Goal: Task Accomplishment & Management: Use online tool/utility

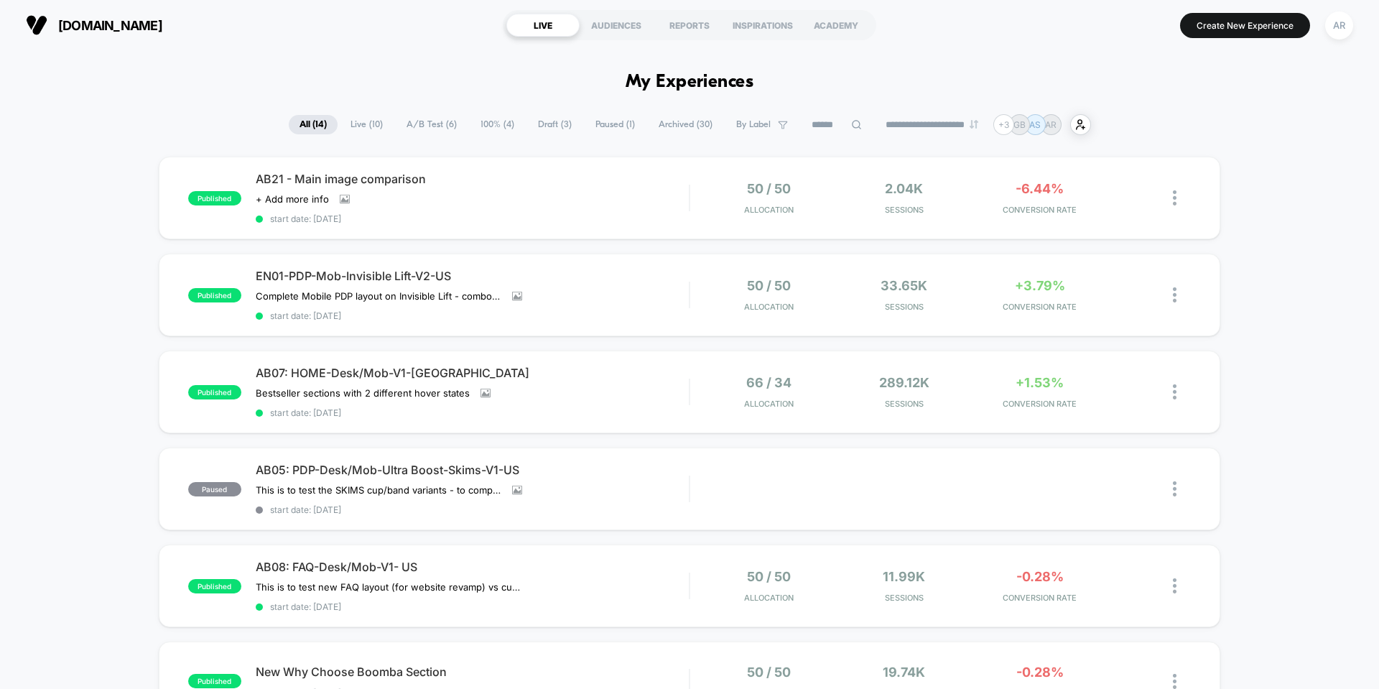
click at [1335, 27] on div "AR" at bounding box center [1339, 25] width 28 height 28
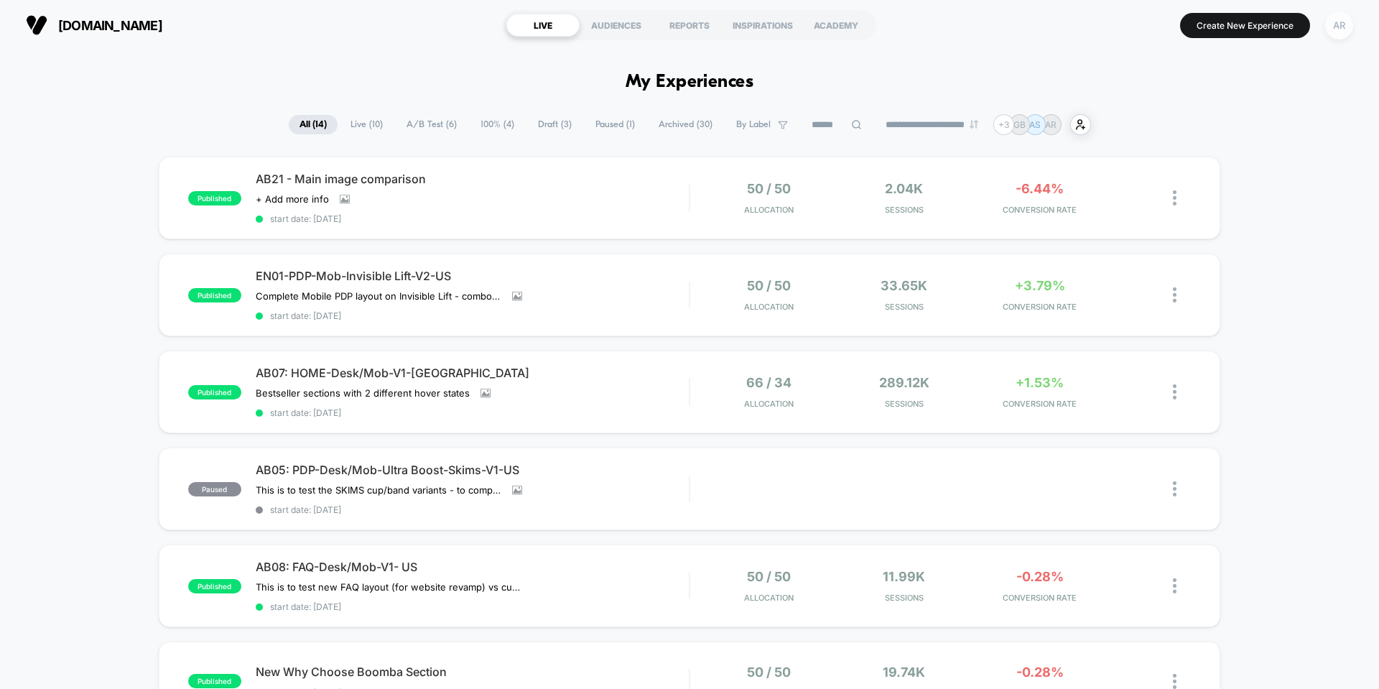
click at [1341, 21] on div "AR" at bounding box center [1339, 25] width 28 height 28
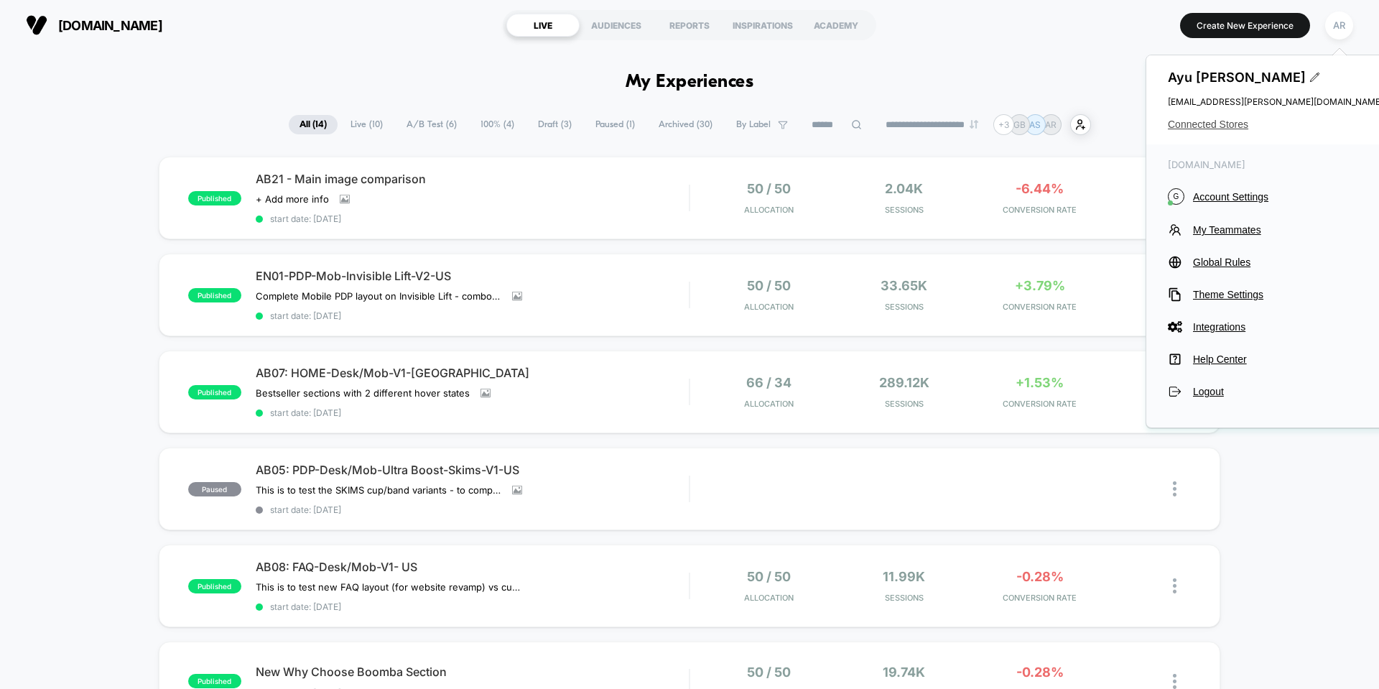
click at [1217, 129] on span "Connected Stores" at bounding box center [1275, 124] width 215 height 11
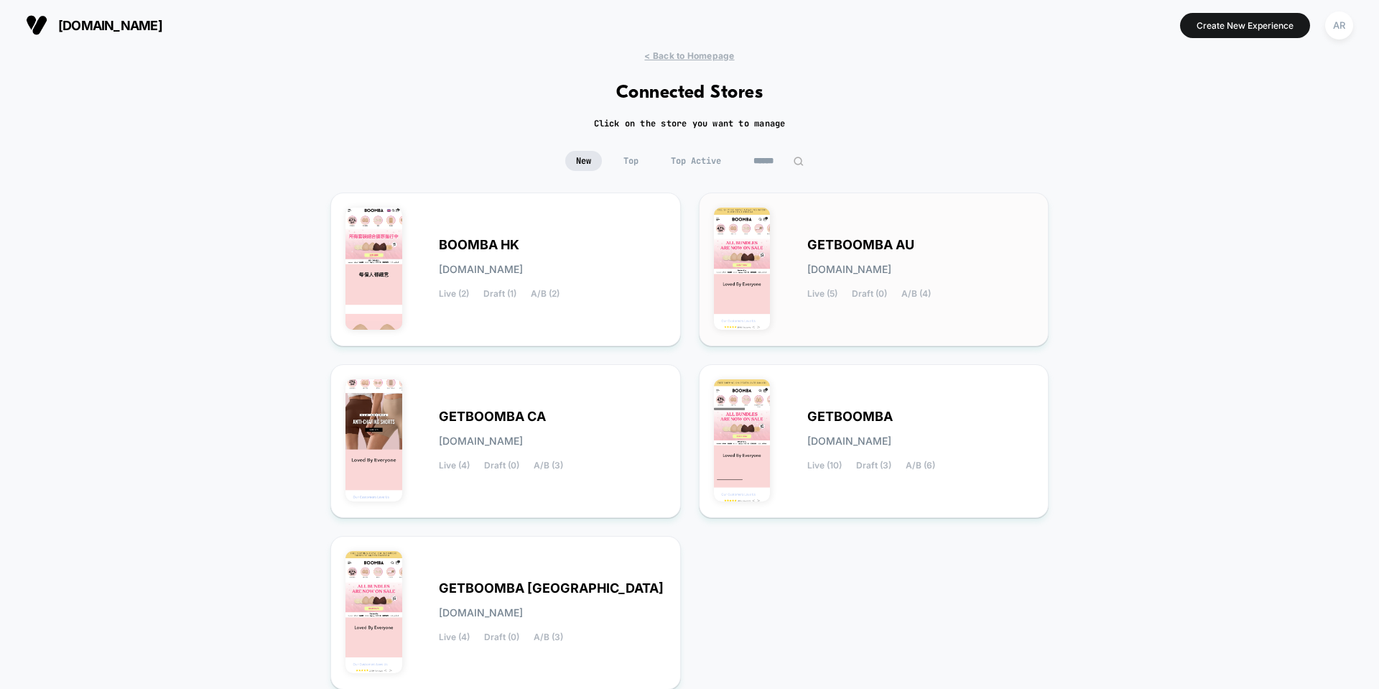
click at [836, 273] on span "[DOMAIN_NAME]" at bounding box center [849, 269] width 84 height 10
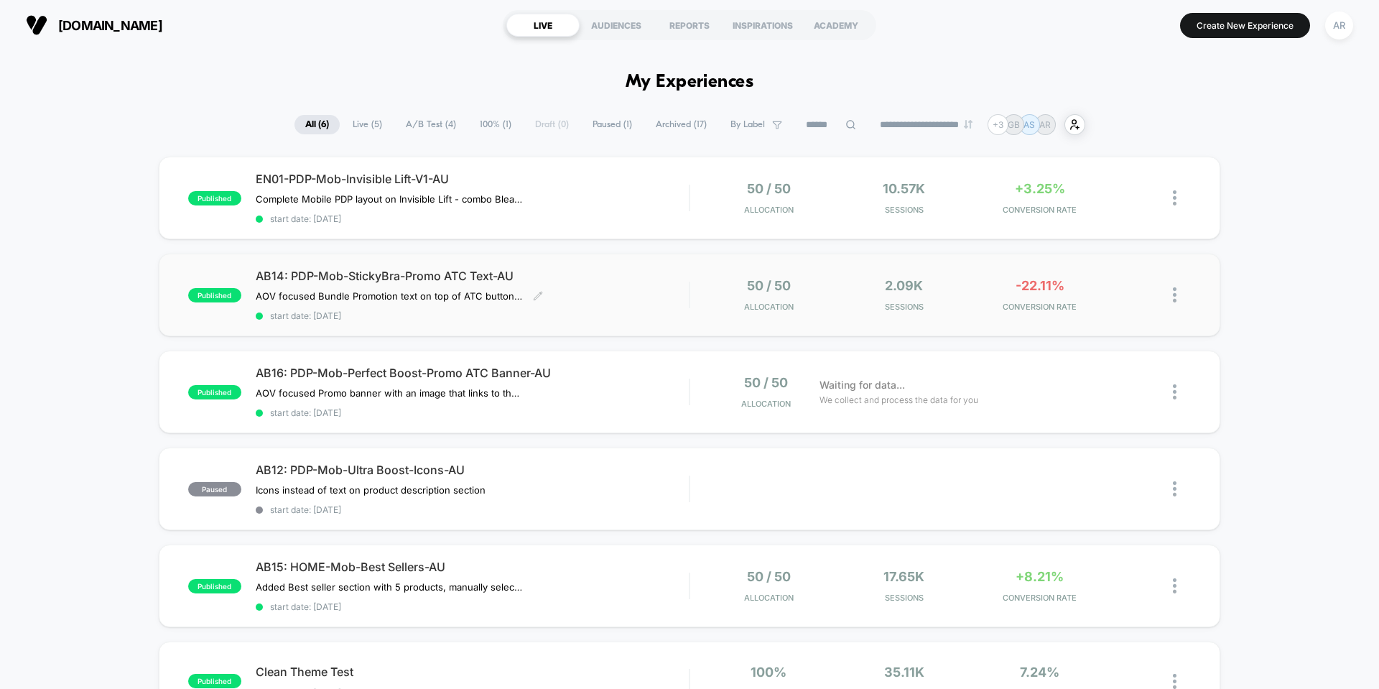
click at [446, 277] on span "AB14: PDP-Mob-StickyBra-Promo ATC Text-AU" at bounding box center [472, 276] width 433 height 14
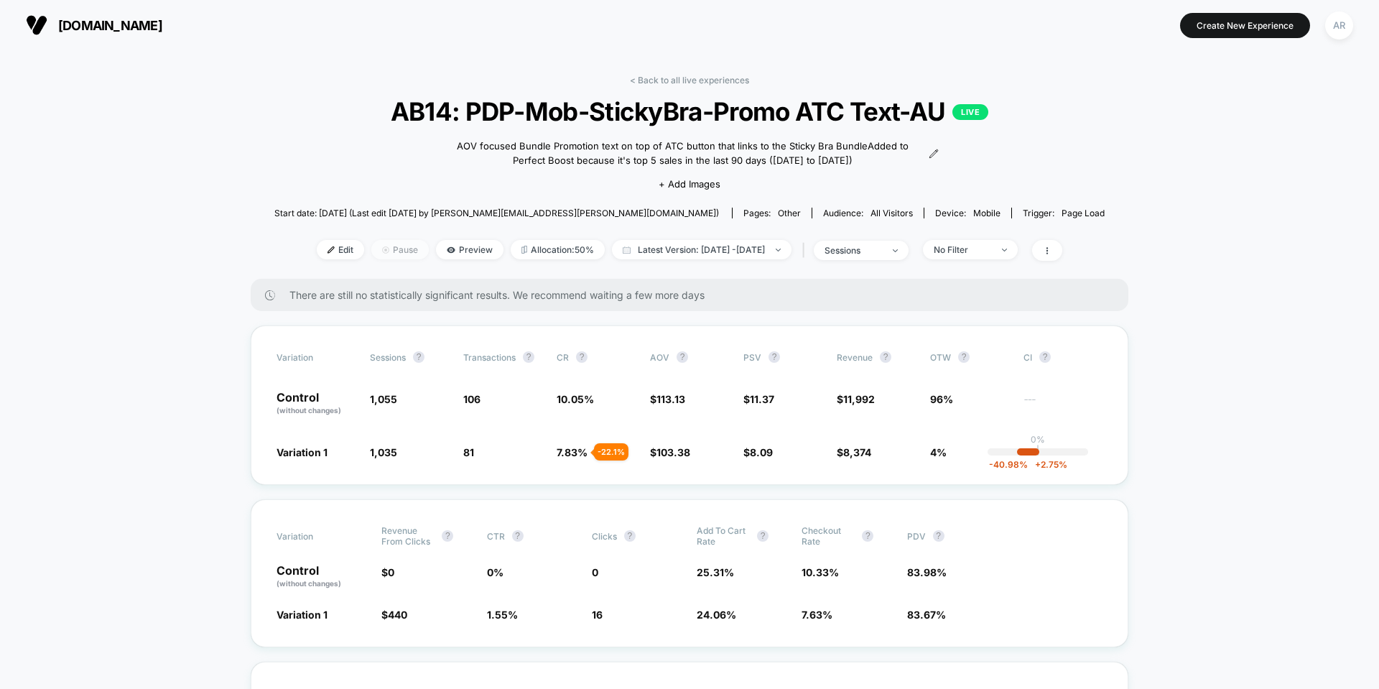
click at [378, 257] on span "Pause" at bounding box center [399, 249] width 57 height 19
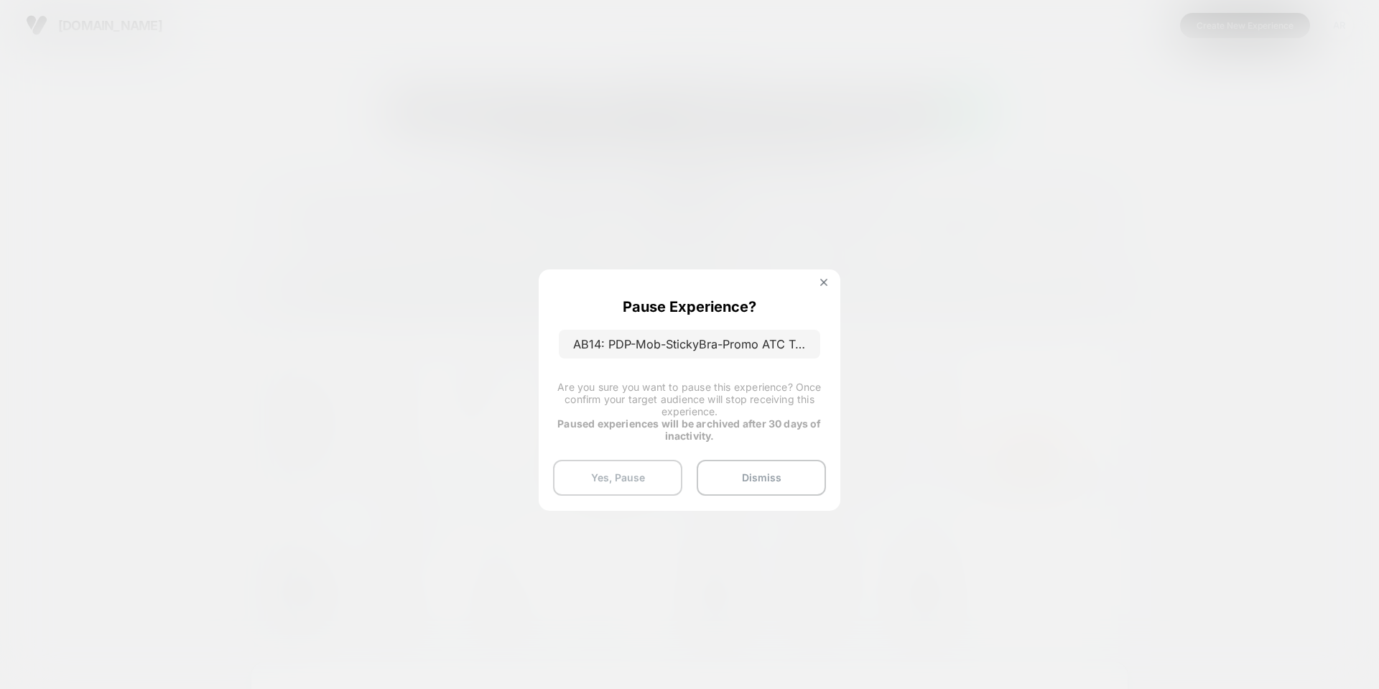
click at [601, 480] on button "Yes, Pause" at bounding box center [617, 478] width 129 height 36
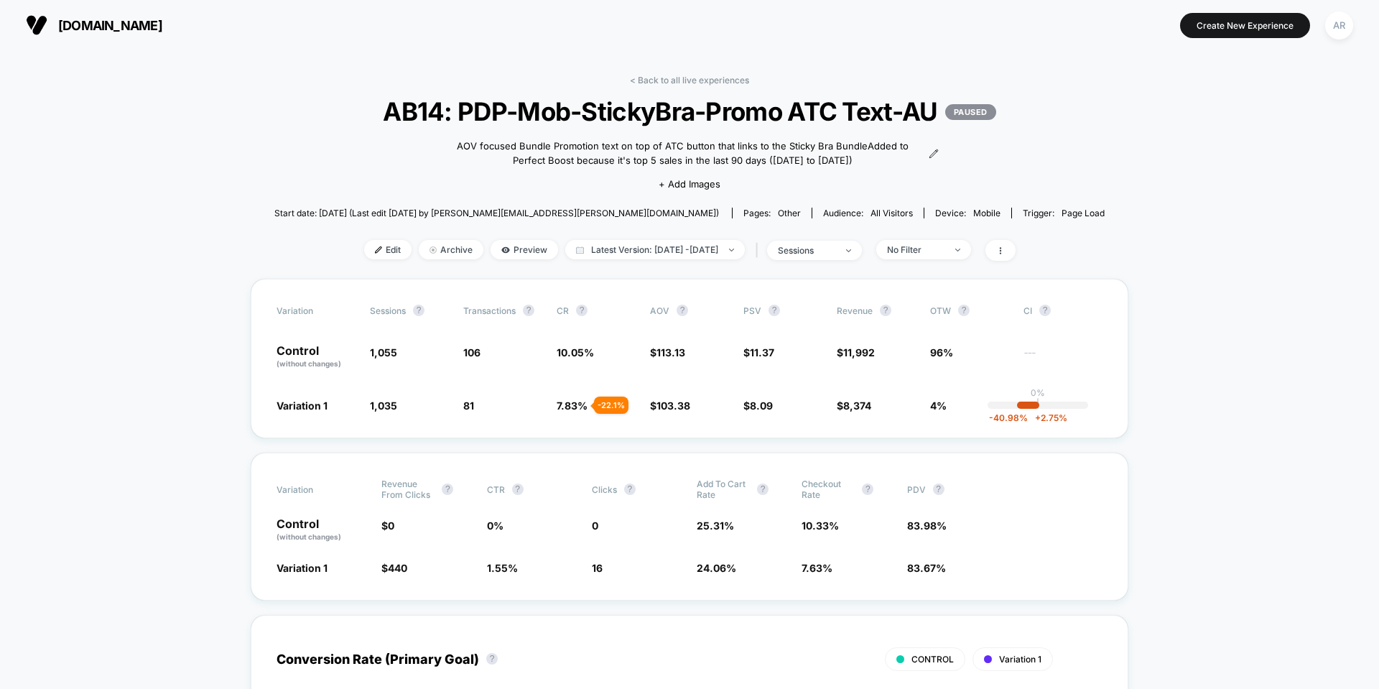
click at [678, 78] on link "< Back to all live experiences" at bounding box center [689, 80] width 119 height 11
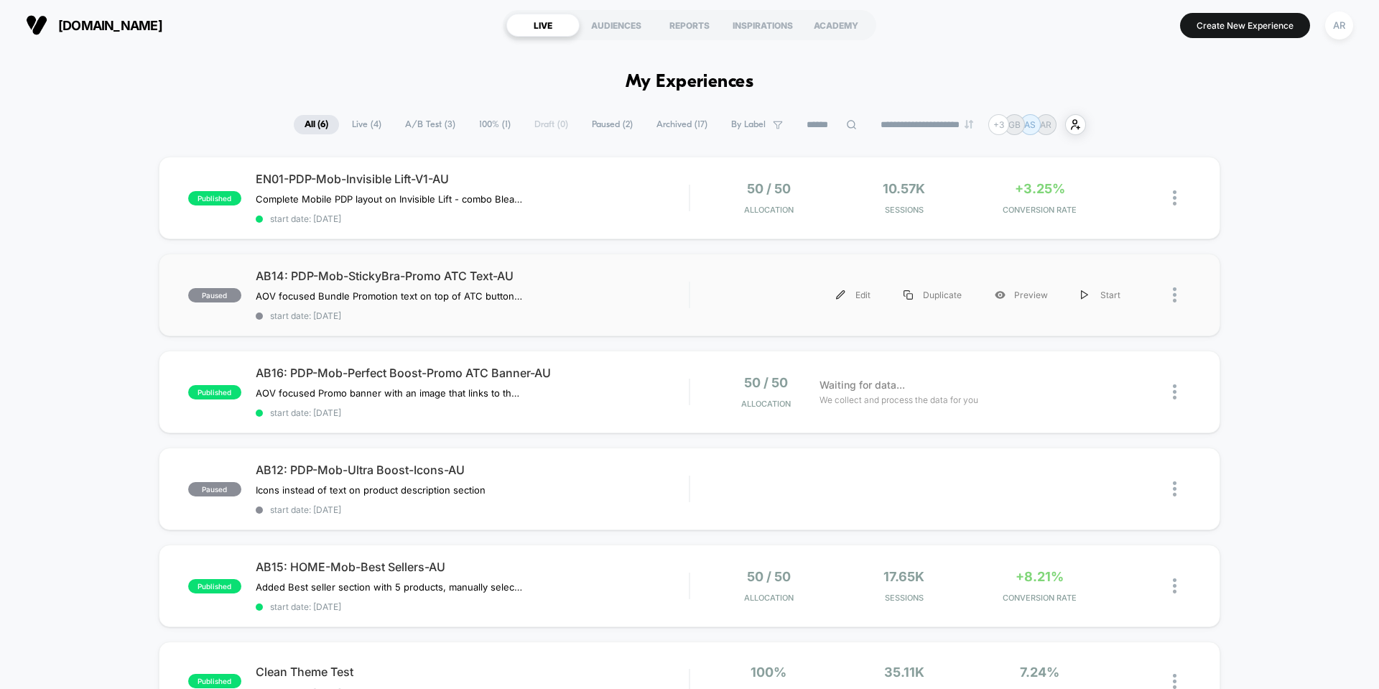
scroll to position [72, 0]
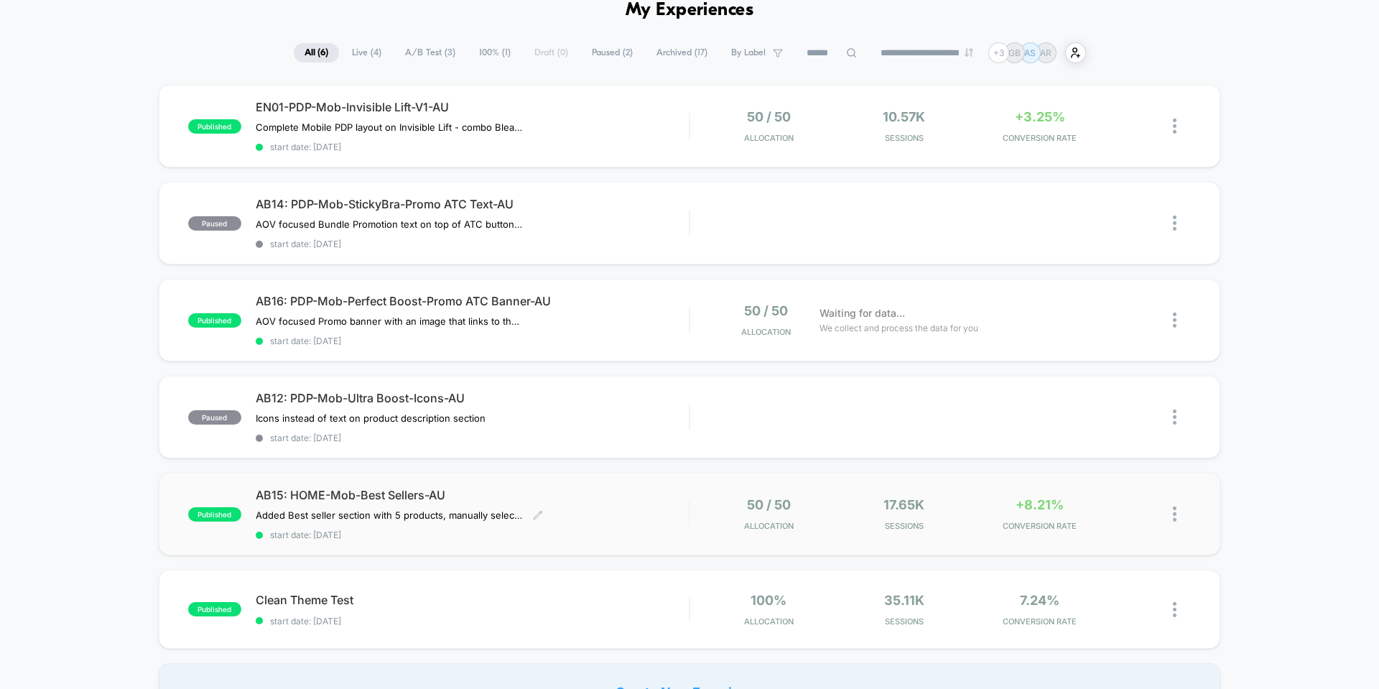
click at [340, 492] on span "AB15: HOME-Mob-Best Sellers-AU" at bounding box center [472, 495] width 433 height 14
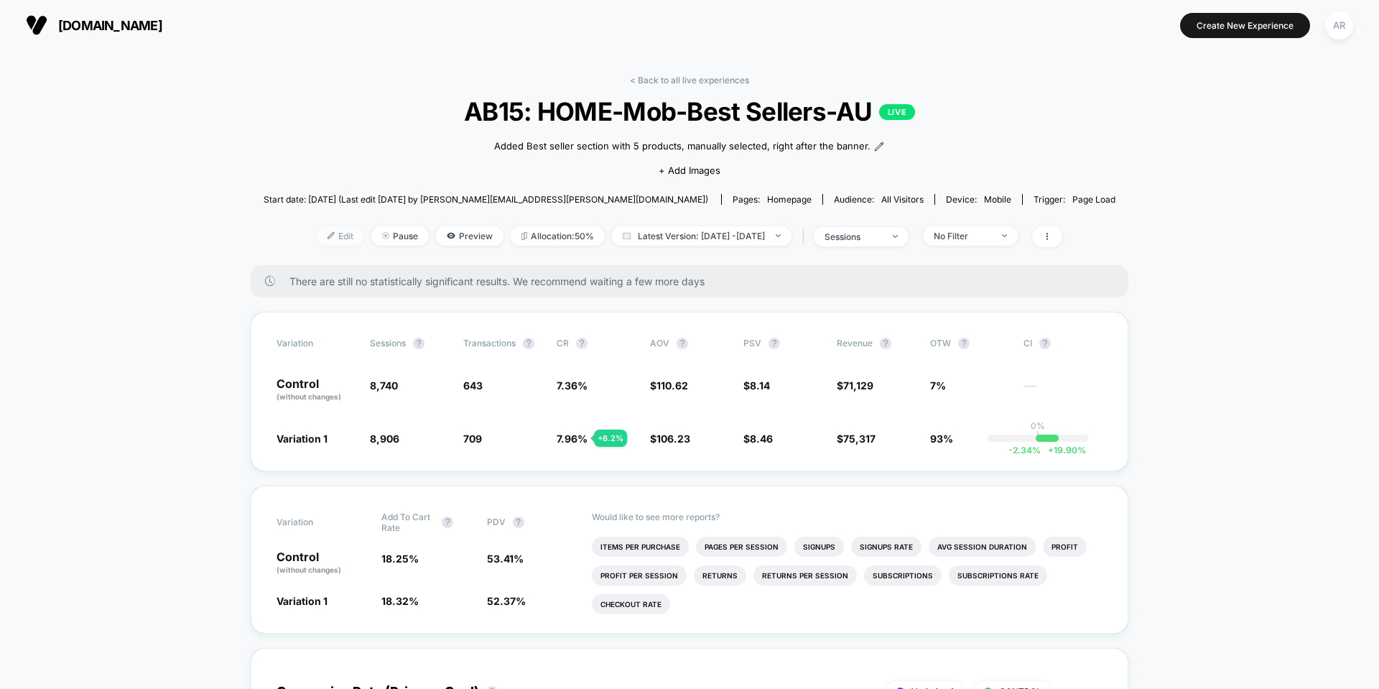
click at [318, 241] on span "Edit" at bounding box center [340, 235] width 47 height 19
